Goal: Find specific page/section: Find specific page/section

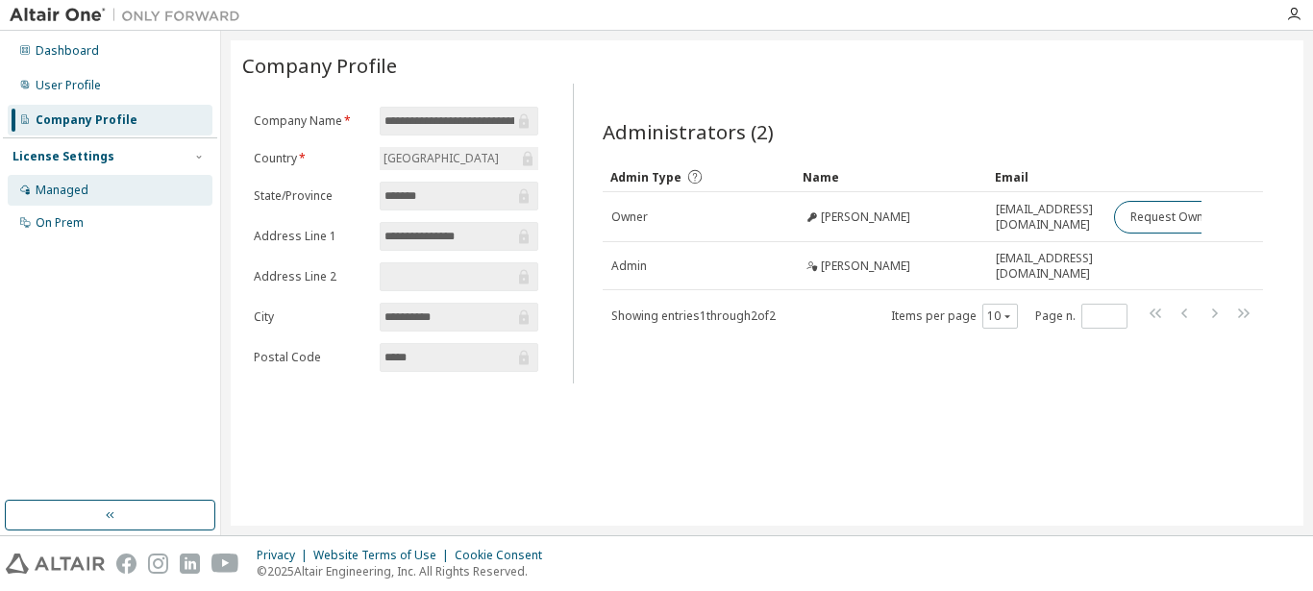
click at [91, 197] on div "Managed" at bounding box center [110, 190] width 205 height 31
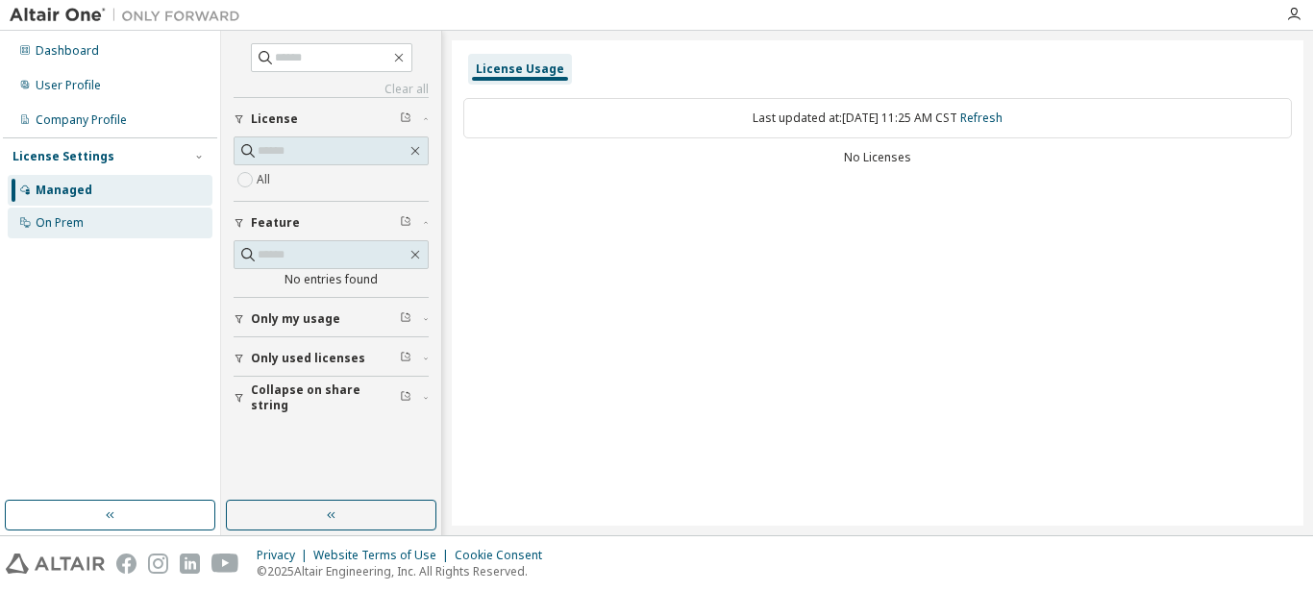
click at [80, 232] on div "On Prem" at bounding box center [110, 223] width 205 height 31
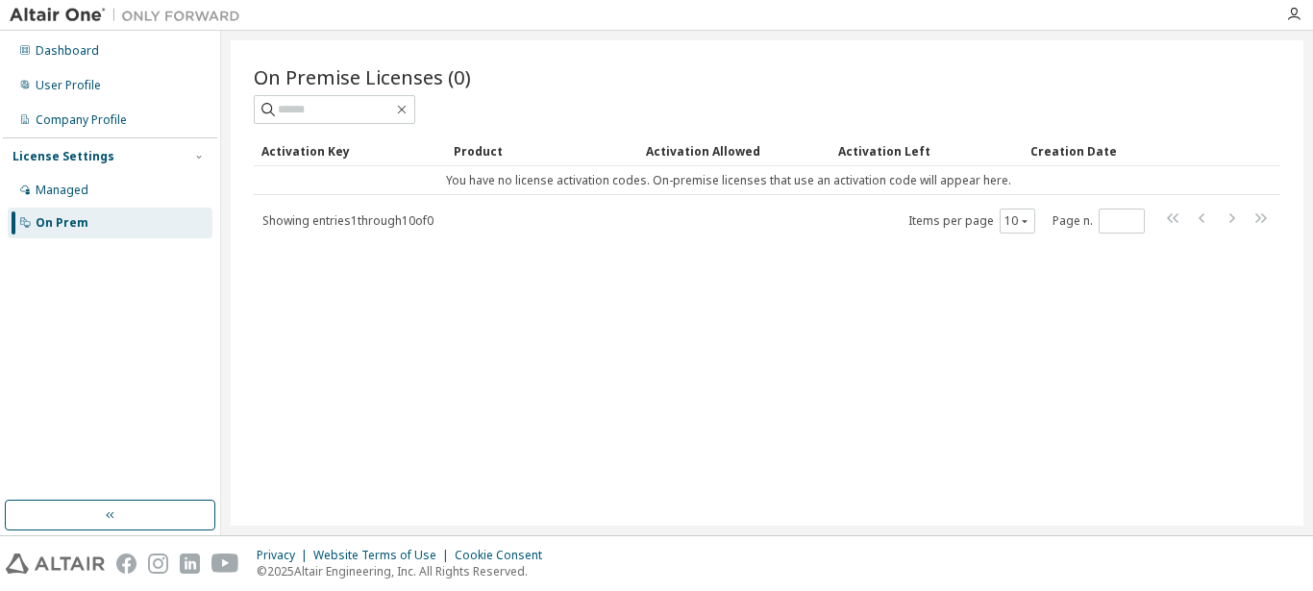
click at [364, 162] on div "Activation Key" at bounding box center [349, 151] width 177 height 31
click at [54, 54] on div "Dashboard" at bounding box center [67, 50] width 63 height 15
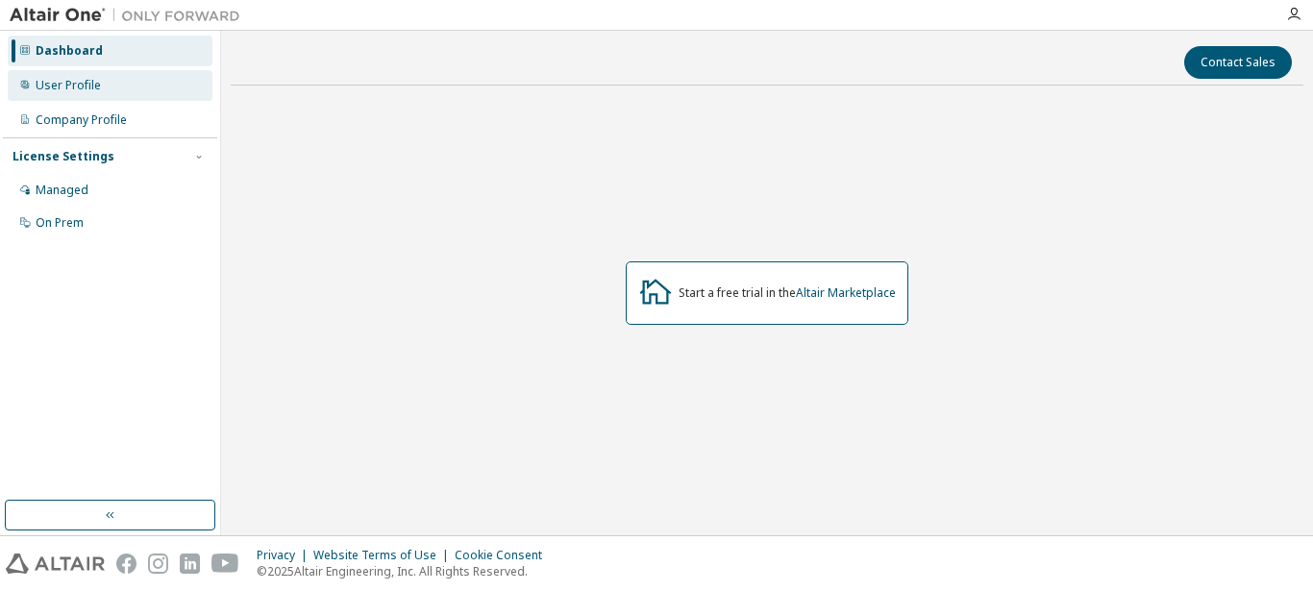
click at [74, 90] on div "User Profile" at bounding box center [68, 85] width 65 height 15
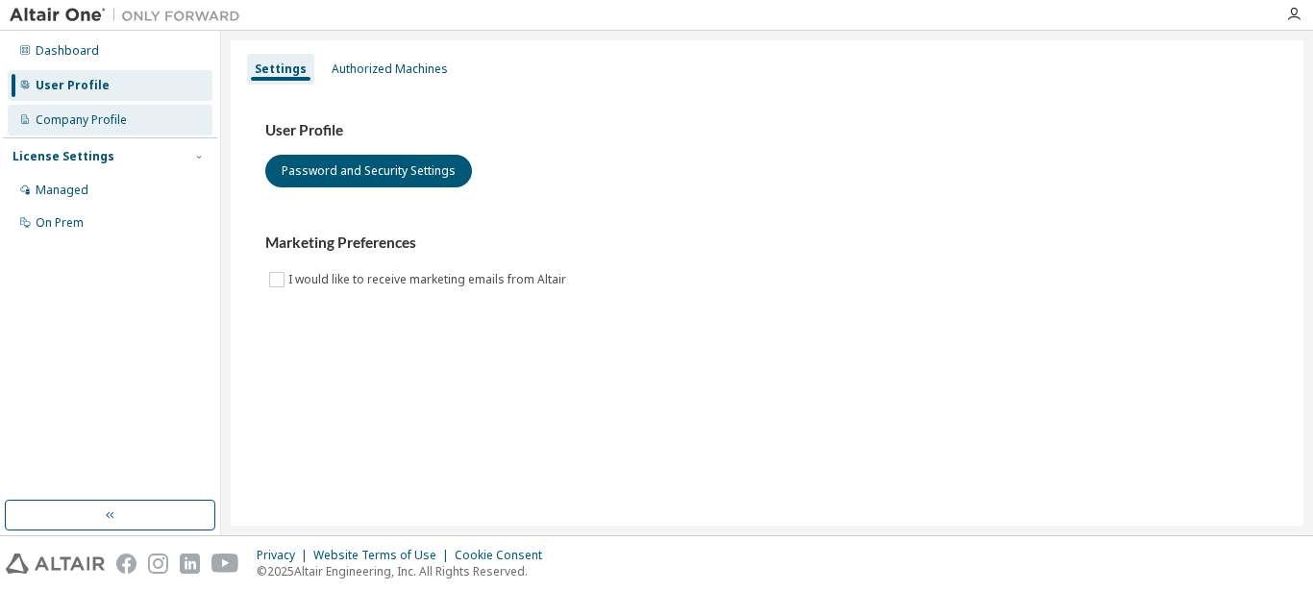
click at [106, 108] on div "Company Profile" at bounding box center [110, 120] width 205 height 31
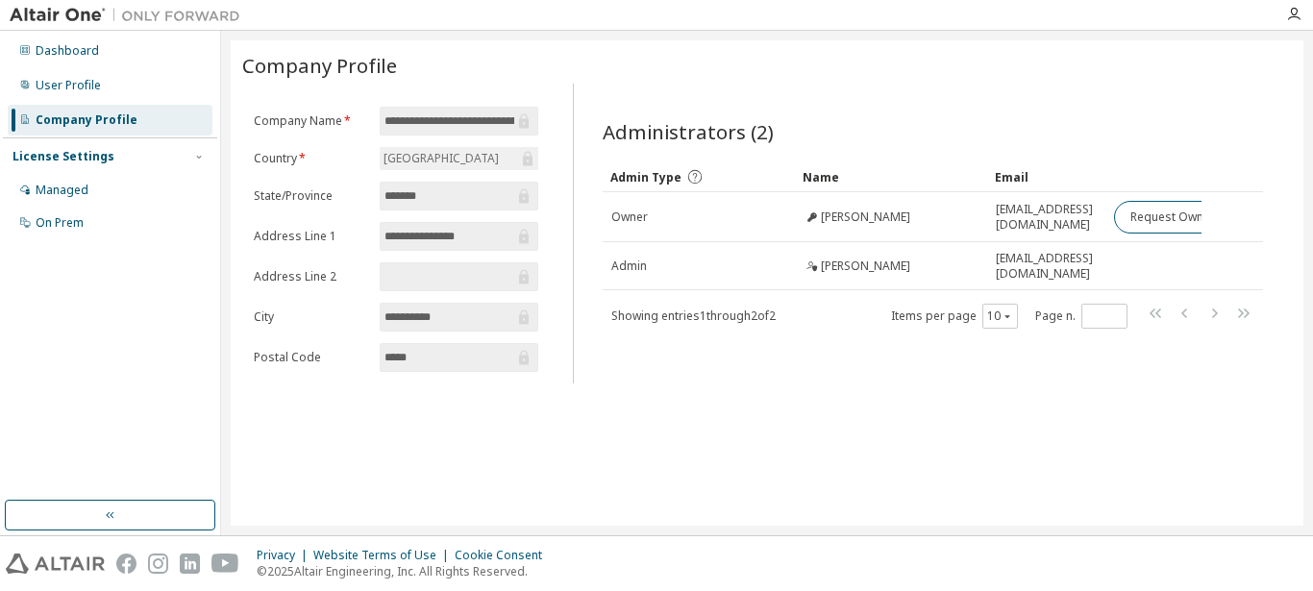
click at [412, 118] on input "**********" at bounding box center [449, 120] width 131 height 19
click at [86, 190] on div "Managed" at bounding box center [62, 190] width 53 height 15
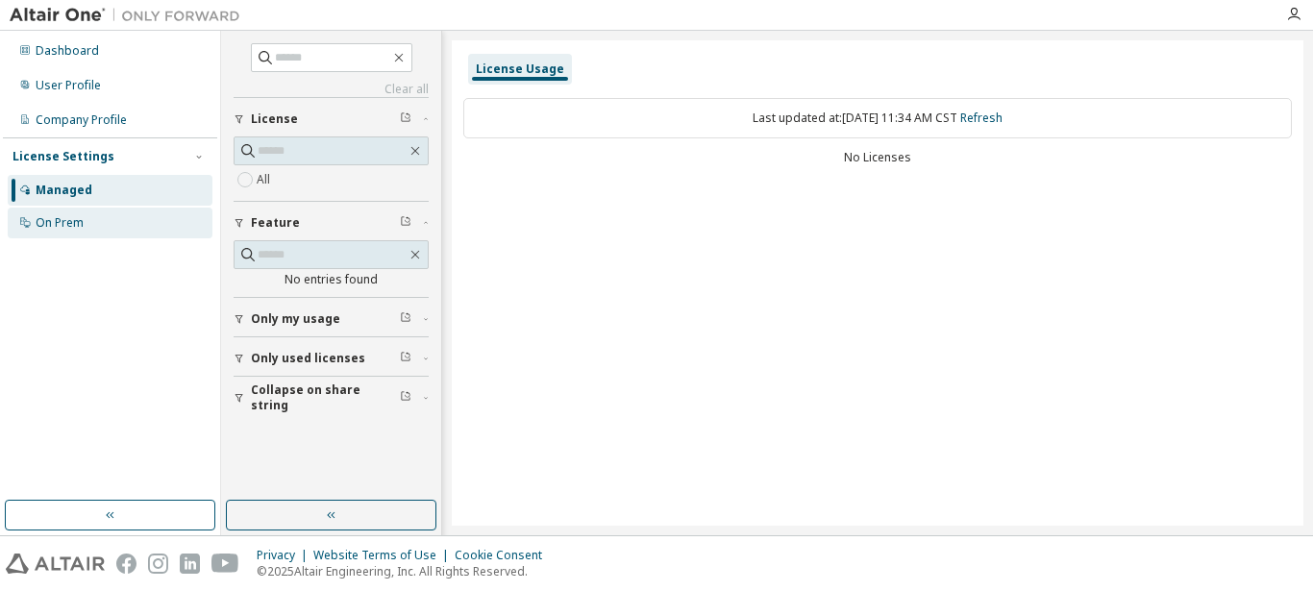
click at [90, 222] on div "On Prem" at bounding box center [110, 223] width 205 height 31
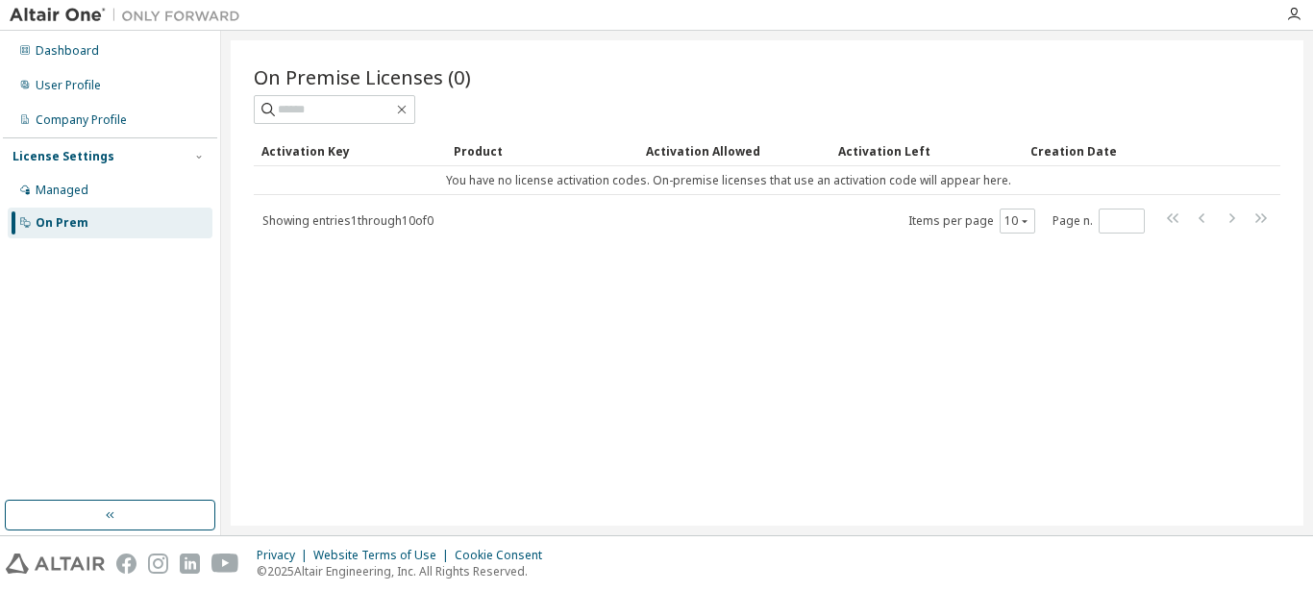
click at [90, 222] on div "On Prem" at bounding box center [110, 223] width 205 height 31
